Goal: Find specific page/section

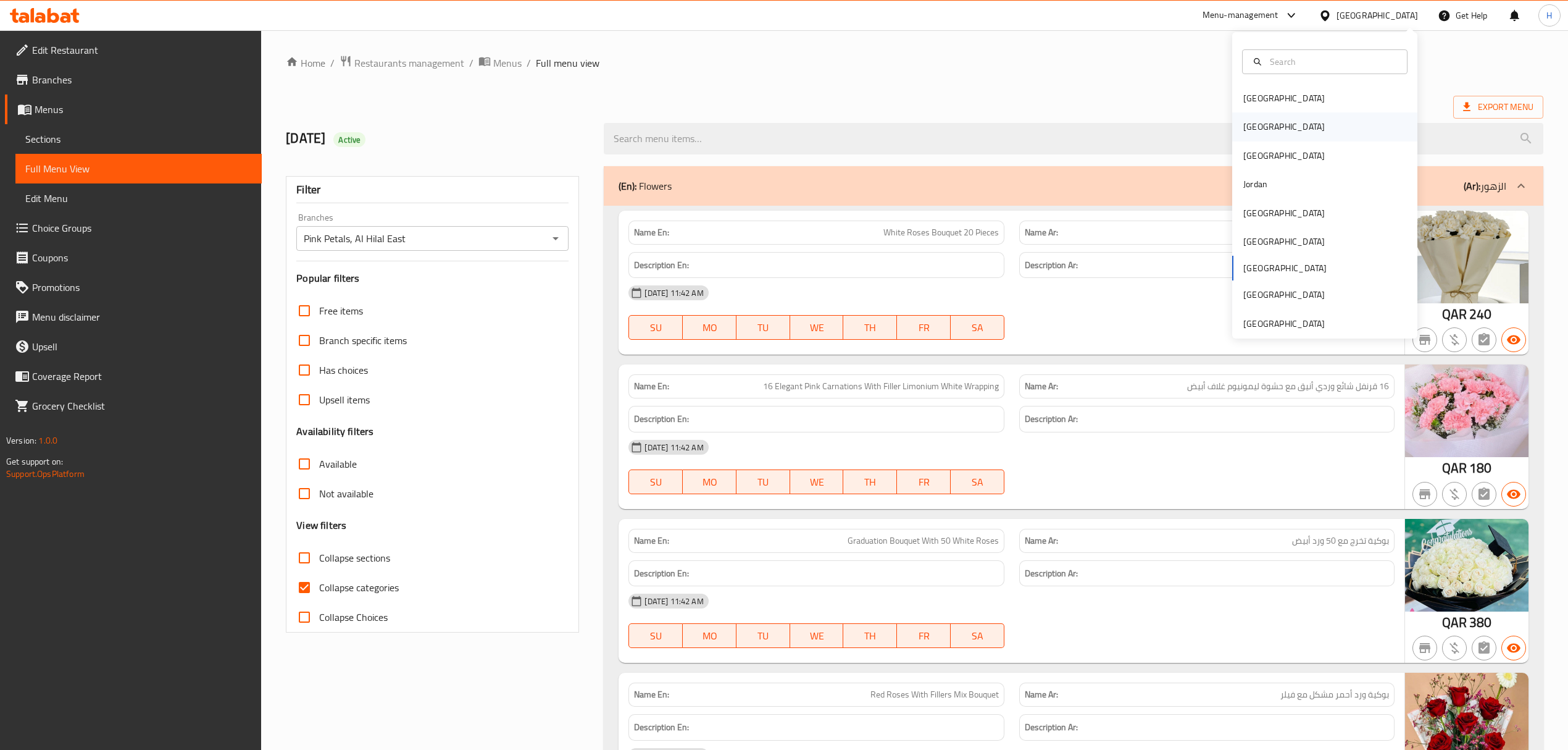
click at [1302, 131] on div "[GEOGRAPHIC_DATA]" at bounding box center [1325, 126] width 185 height 28
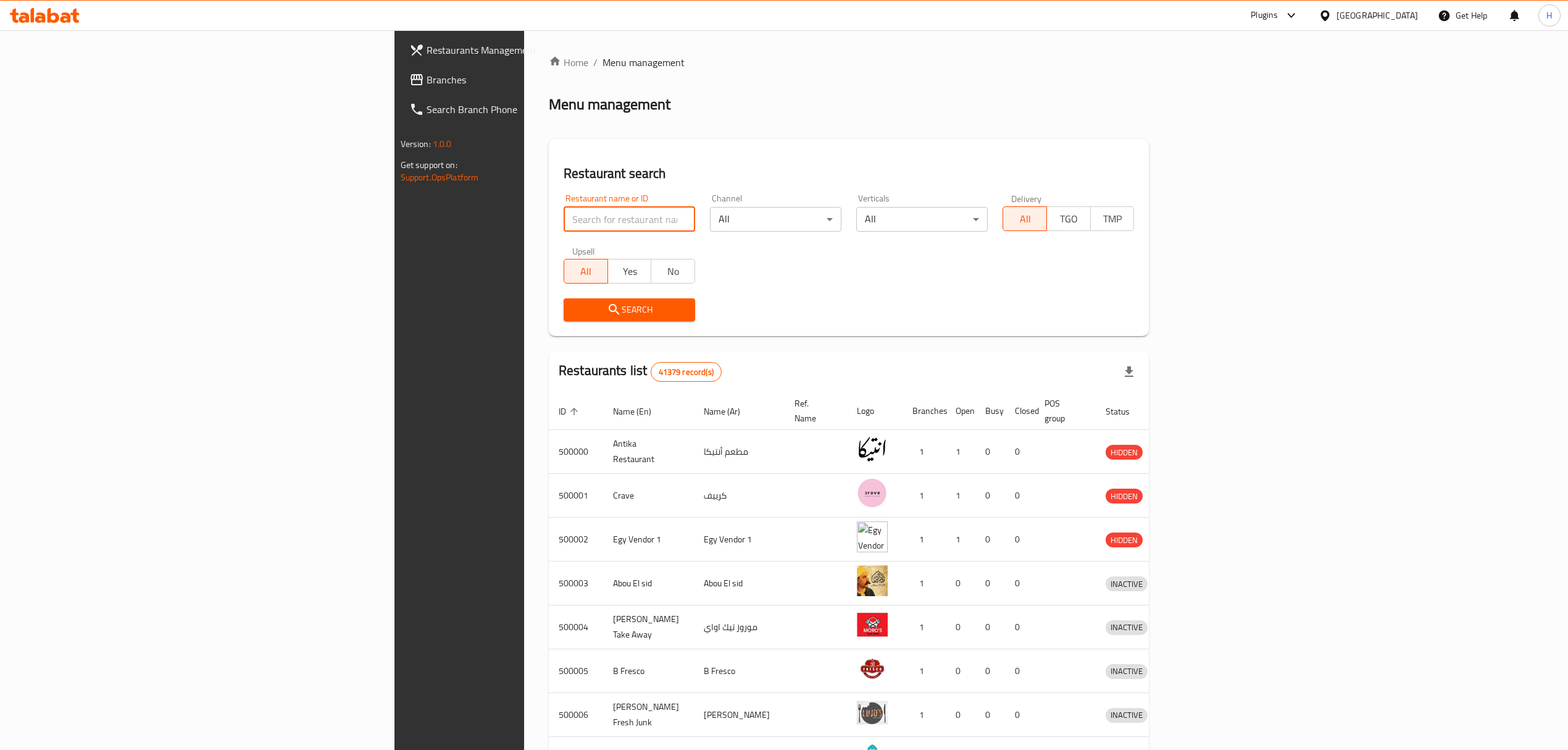
click at [563, 215] on input "search" at bounding box center [629, 219] width 132 height 24
paste input "BIM"
type input "BIM"
click at [574, 310] on span "Search" at bounding box center [630, 310] width 112 height 16
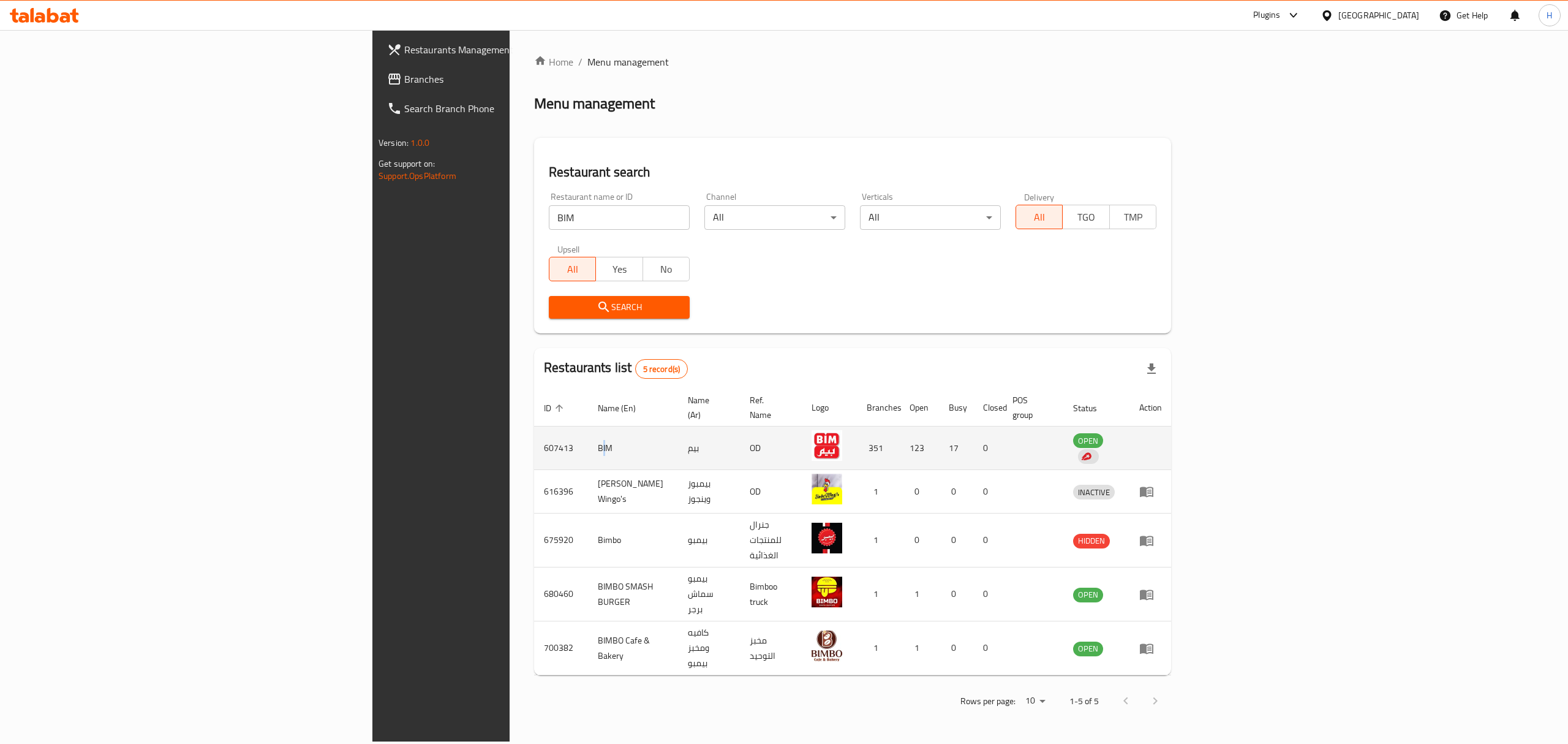
click at [588, 440] on td "BIM" at bounding box center [633, 449] width 90 height 44
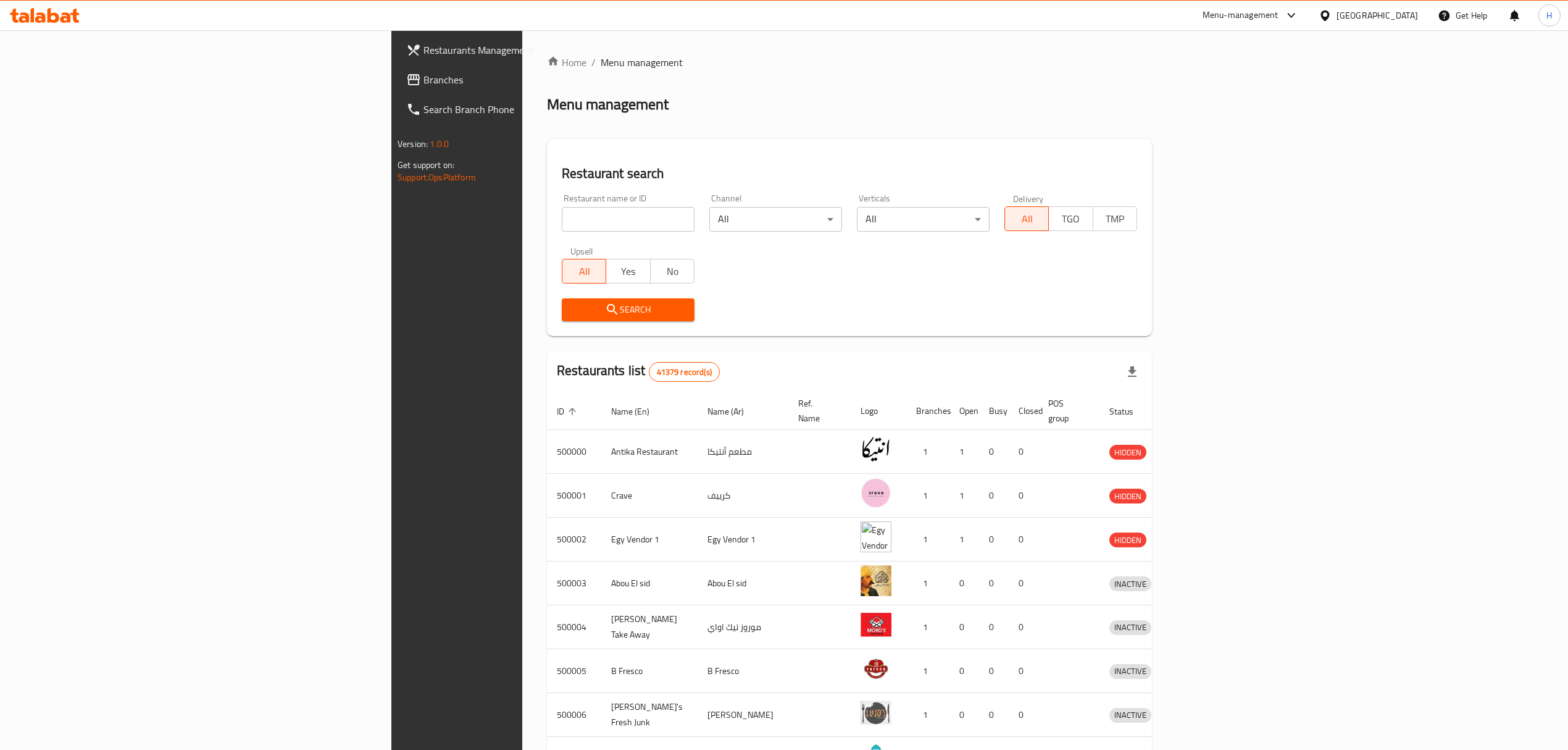
click at [35, 24] on div at bounding box center [44, 15] width 89 height 24
click at [39, 20] on icon at bounding box center [45, 15] width 69 height 15
